Goal: Task Accomplishment & Management: Manage account settings

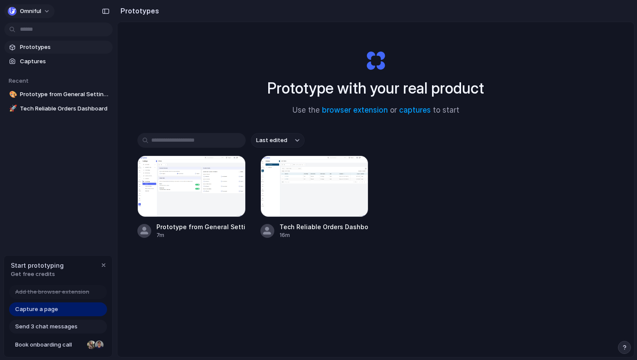
click at [43, 8] on button "Omniful" at bounding box center [29, 11] width 50 height 14
click at [37, 36] on li "Settings" at bounding box center [42, 31] width 72 height 14
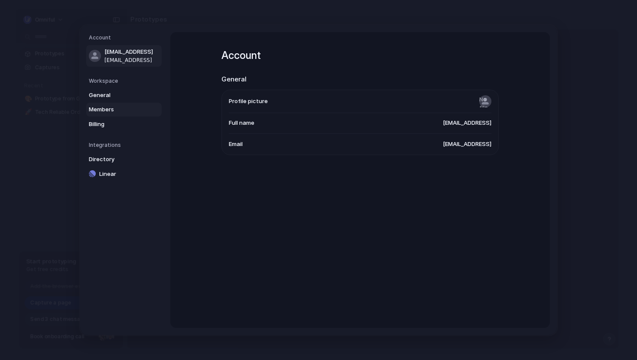
click at [108, 106] on span "Members" at bounding box center [117, 109] width 56 height 9
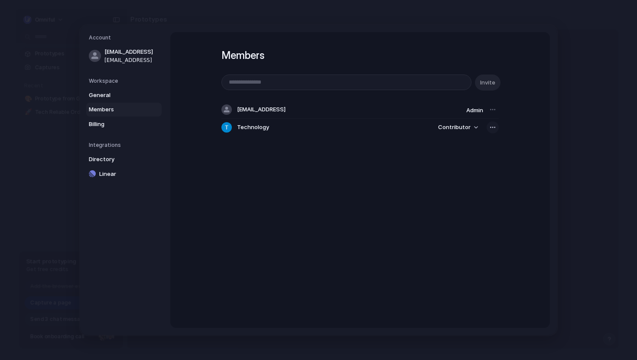
click at [491, 125] on div "button" at bounding box center [493, 127] width 7 height 7
click at [475, 144] on span "Remove from workspace" at bounding box center [461, 146] width 68 height 9
click at [291, 73] on div "Members Invite tech+alloy@omniful.ai Admin" at bounding box center [361, 91] width 278 height 118
click at [291, 80] on input "email" at bounding box center [346, 82] width 249 height 15
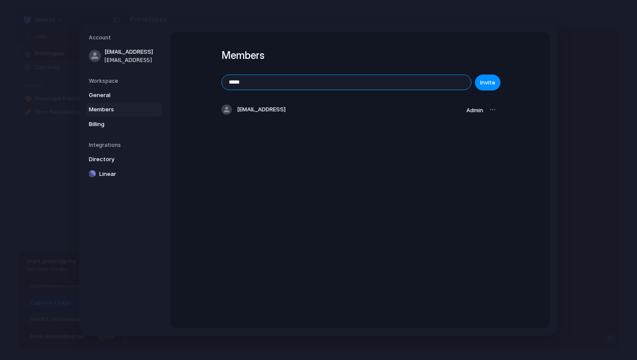
type input "*****"
click at [258, 88] on input "*****" at bounding box center [346, 82] width 249 height 15
paste input "**********"
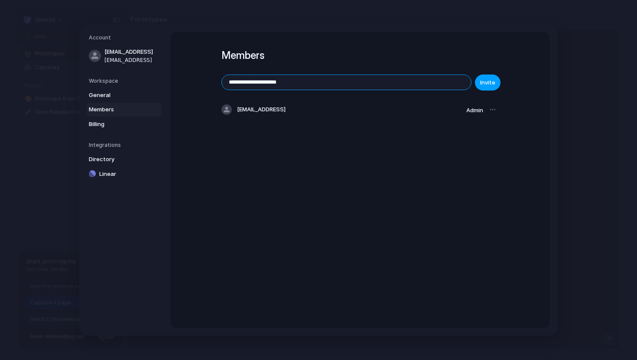
type input "**********"
click at [486, 82] on span "Invite" at bounding box center [487, 82] width 15 height 9
click at [103, 98] on span "General" at bounding box center [117, 95] width 56 height 9
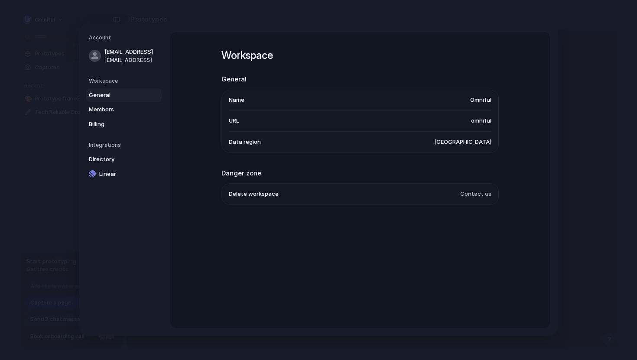
click at [487, 123] on span "omniful" at bounding box center [481, 121] width 20 height 9
click at [99, 122] on span "Billing" at bounding box center [117, 124] width 56 height 9
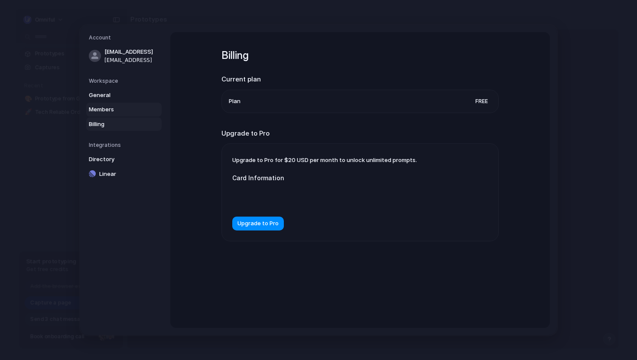
click at [102, 112] on span "Members" at bounding box center [117, 109] width 56 height 9
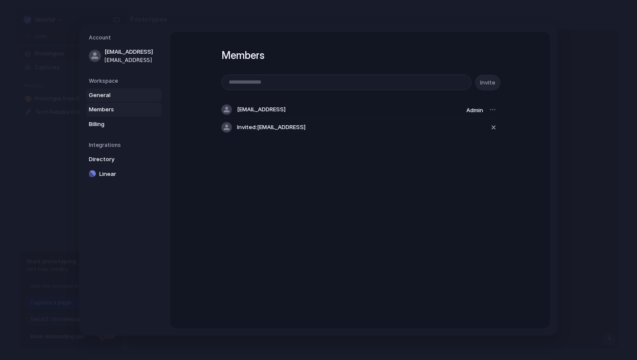
click at [104, 92] on span "General" at bounding box center [117, 95] width 56 height 9
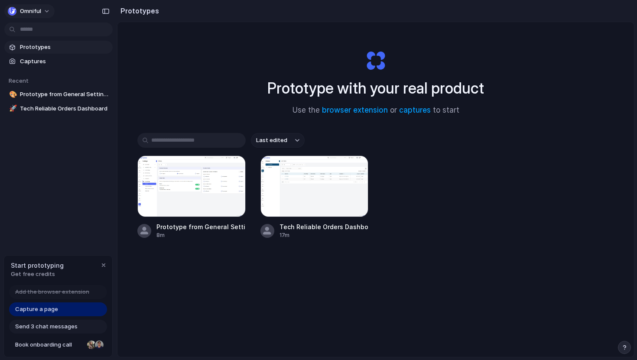
click at [45, 15] on button "Omniful" at bounding box center [29, 11] width 50 height 14
click at [167, 176] on div "Settings Invite members Change theme Sign out" at bounding box center [318, 180] width 637 height 360
click at [167, 176] on div at bounding box center [191, 187] width 108 height 62
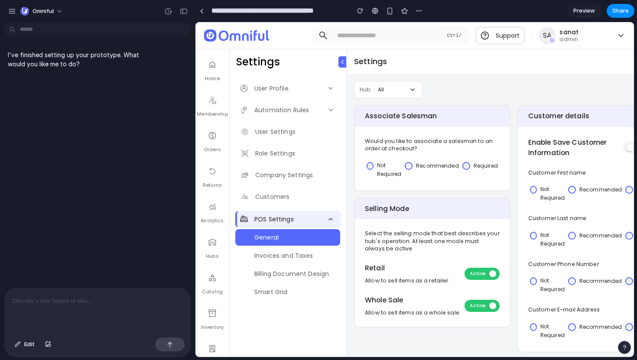
click at [304, 214] on link "POS Settings" at bounding box center [288, 219] width 106 height 16
click at [287, 184] on div "User Profile Automation Rules User Settings Role Settings Company Settings Cust…" at bounding box center [288, 215] width 116 height 281
click at [281, 192] on link "Customers" at bounding box center [287, 197] width 105 height 16
click at [281, 173] on span "Company Settings" at bounding box center [284, 175] width 58 height 9
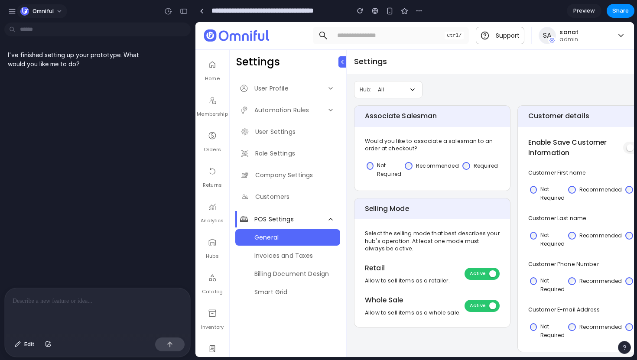
click at [45, 7] on span "Omniful" at bounding box center [43, 11] width 21 height 9
click at [44, 42] on span "Invite members" at bounding box center [54, 44] width 42 height 9
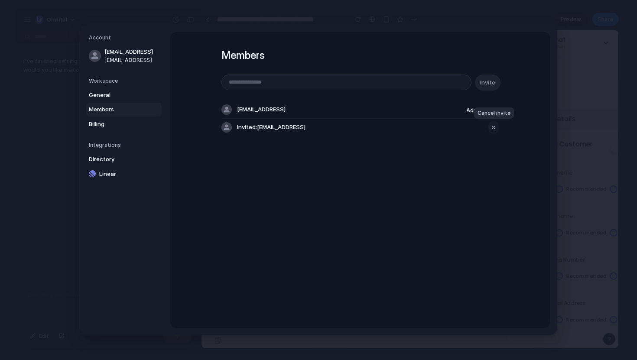
click at [498, 128] on button "button" at bounding box center [494, 127] width 10 height 13
click at [493, 128] on div "button" at bounding box center [494, 127] width 8 height 10
click at [491, 110] on div at bounding box center [493, 110] width 12 height 12
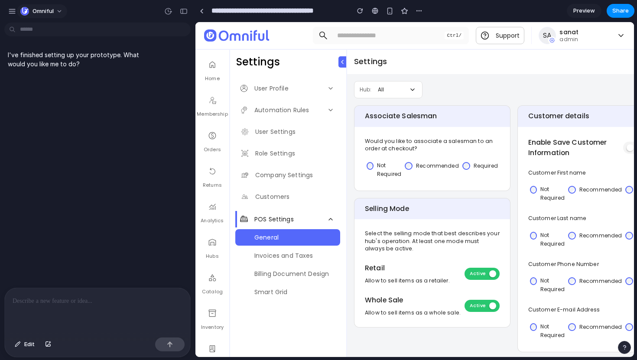
click at [53, 11] on button "Omniful" at bounding box center [42, 11] width 50 height 14
click at [47, 72] on span "Sign out" at bounding box center [44, 72] width 23 height 9
